Goal: Task Accomplishment & Management: Use online tool/utility

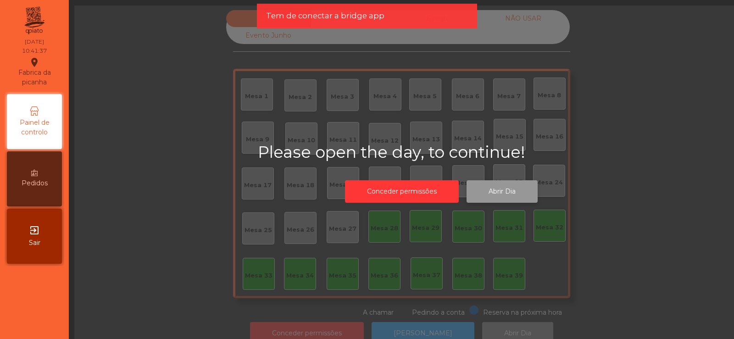
click at [498, 198] on button "Abrir Dia" at bounding box center [502, 191] width 71 height 22
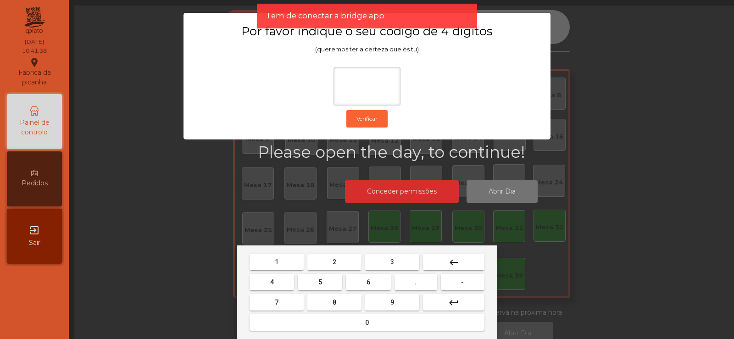
click at [335, 262] on span "2" at bounding box center [335, 261] width 4 height 7
click at [368, 282] on span "6" at bounding box center [369, 282] width 4 height 7
click at [297, 299] on button "7" at bounding box center [277, 302] width 54 height 17
click at [320, 282] on span "5" at bounding box center [320, 282] width 4 height 7
type input "****"
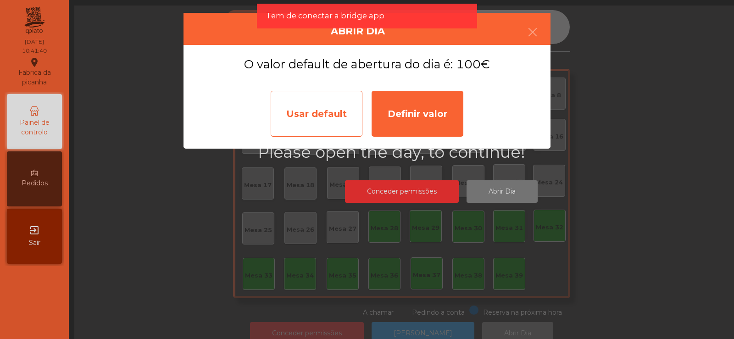
click at [318, 122] on div "Usar default" at bounding box center [317, 114] width 92 height 46
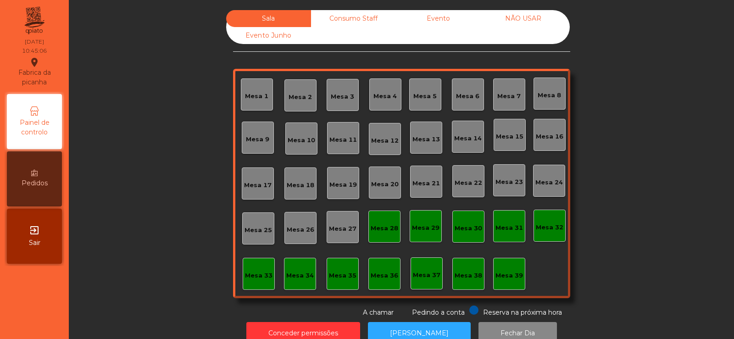
click at [422, 282] on div "Mesa 37" at bounding box center [427, 273] width 32 height 32
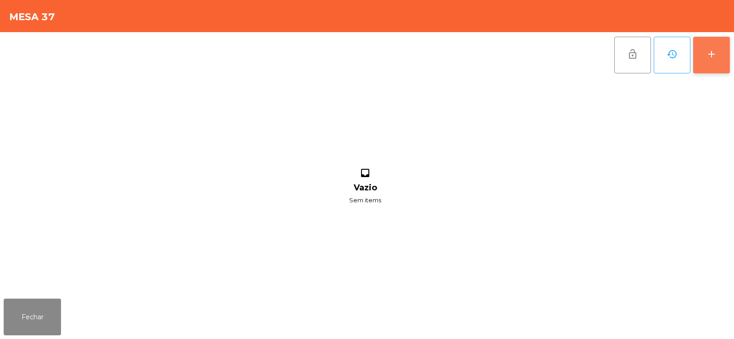
click at [708, 60] on button "add" at bounding box center [711, 55] width 37 height 37
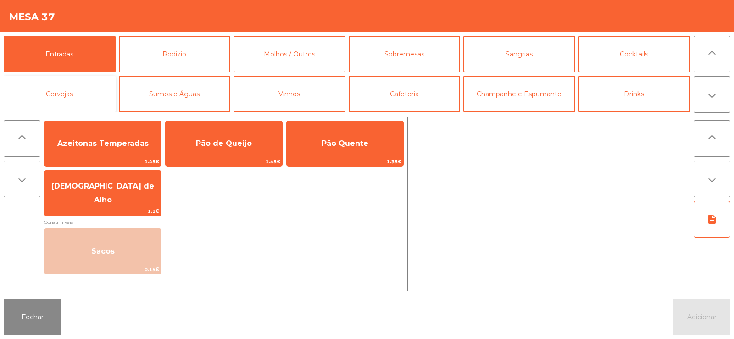
click at [90, 82] on button "Cervejas" at bounding box center [60, 94] width 112 height 37
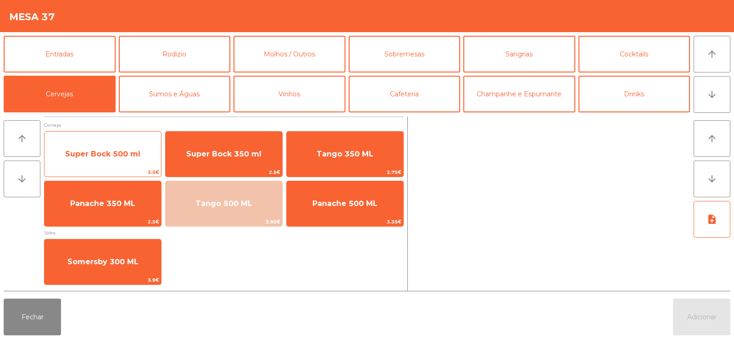
click at [125, 157] on span "Super Bock 500 ml" at bounding box center [102, 154] width 75 height 9
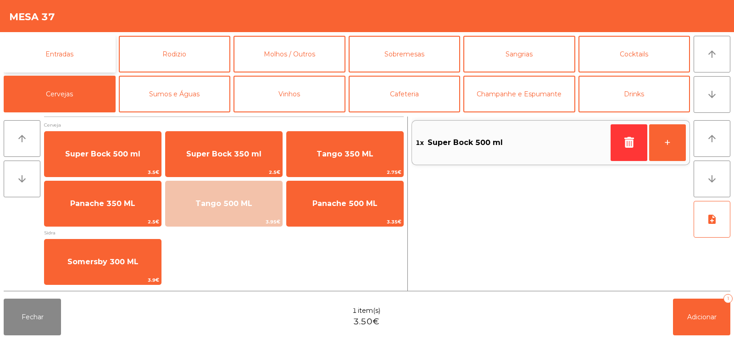
click at [98, 58] on button "Entradas" at bounding box center [60, 54] width 112 height 37
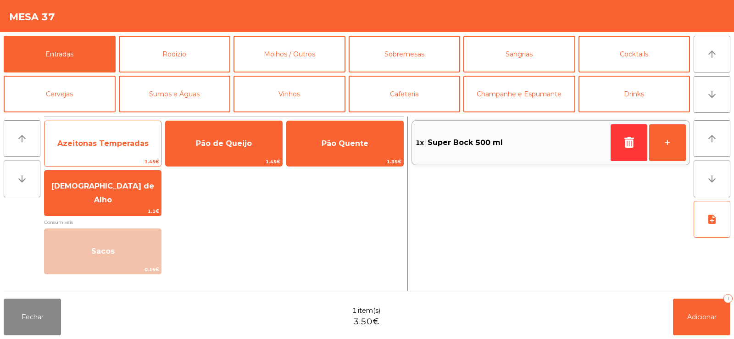
click at [137, 147] on span "Azeitonas Temperadas" at bounding box center [102, 143] width 91 height 9
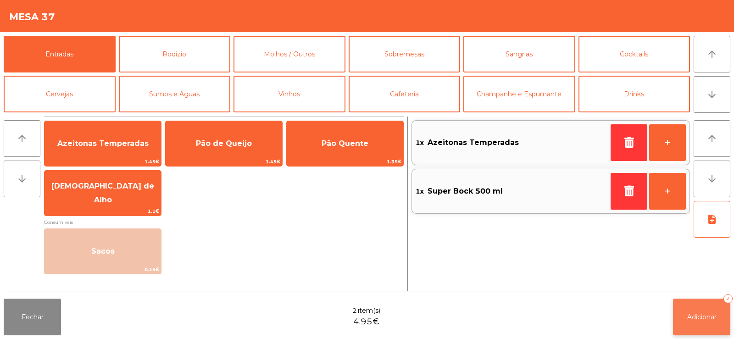
click at [716, 316] on span "Adicionar" at bounding box center [701, 317] width 29 height 8
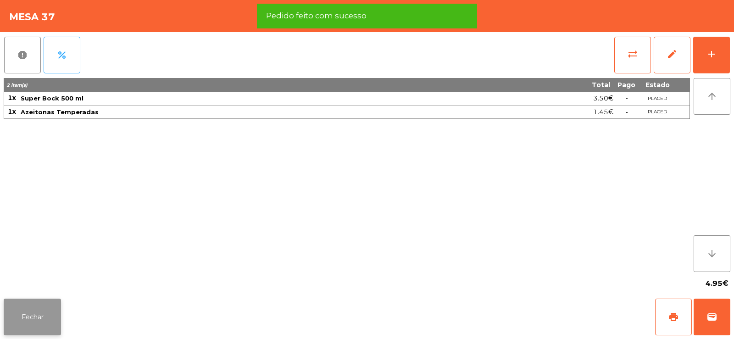
click at [49, 317] on button "Fechar" at bounding box center [32, 317] width 57 height 37
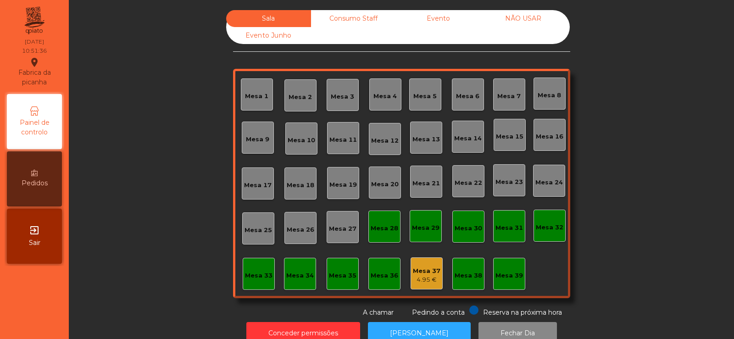
scroll to position [22, 0]
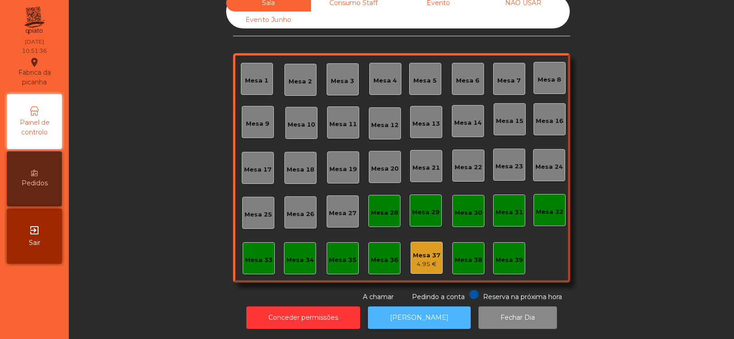
click at [429, 307] on button "[PERSON_NAME]" at bounding box center [419, 318] width 103 height 22
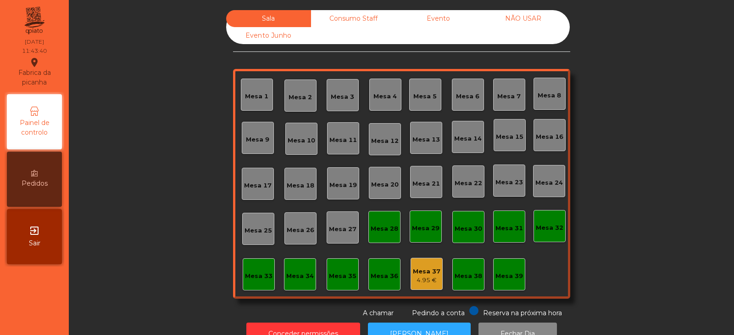
click at [556, 223] on div "Mesa 32" at bounding box center [550, 227] width 28 height 9
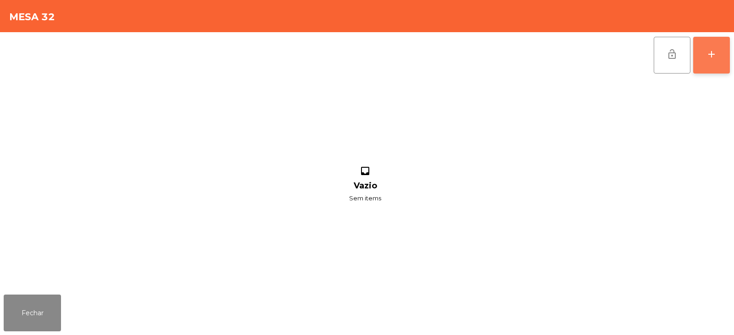
click at [711, 60] on button "add" at bounding box center [711, 55] width 37 height 37
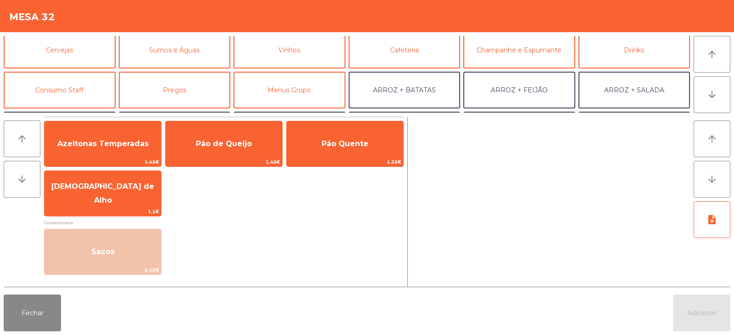
scroll to position [54, 0]
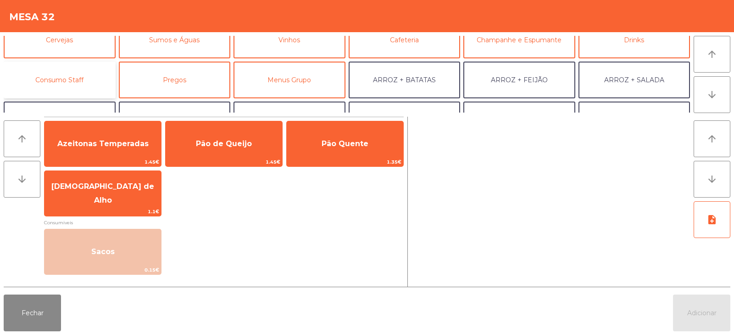
click at [84, 83] on button "Consumo Staff" at bounding box center [60, 79] width 112 height 37
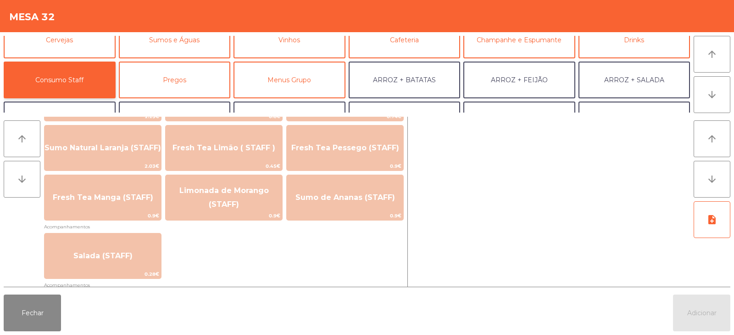
scroll to position [273, 0]
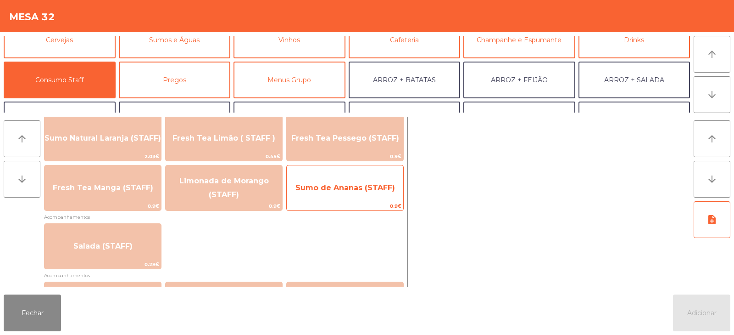
click at [377, 195] on span "Sumo de Ananas (STAFF)" at bounding box center [345, 187] width 117 height 25
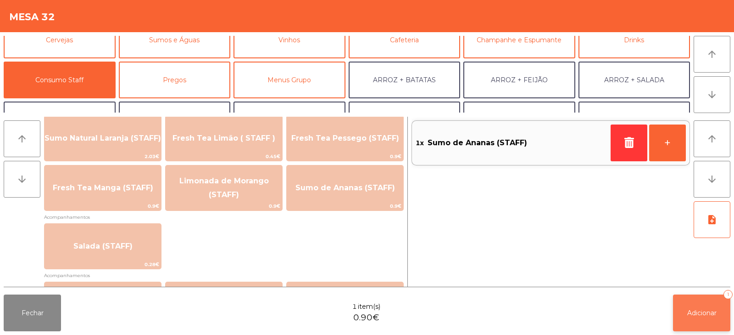
click at [704, 321] on button "Adicionar 1" at bounding box center [701, 312] width 57 height 37
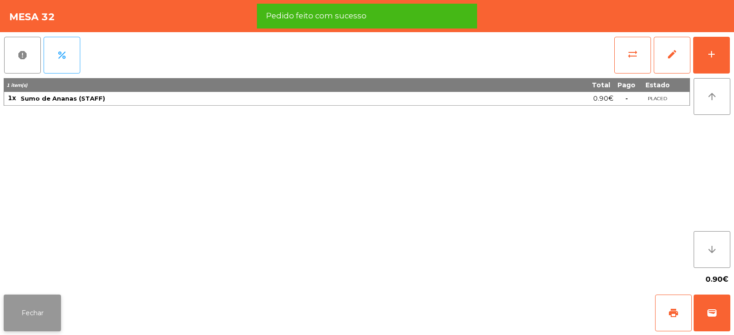
click at [28, 315] on button "Fechar" at bounding box center [32, 312] width 57 height 37
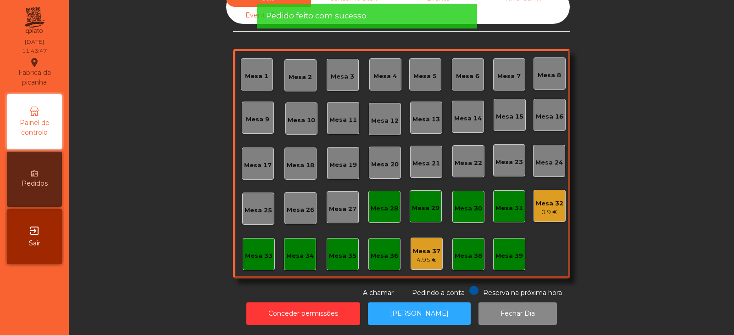
scroll to position [0, 0]
